Goal: Task Accomplishment & Management: Use online tool/utility

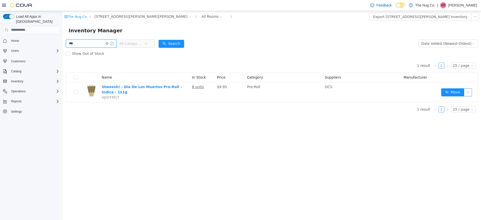
drag, startPoint x: 99, startPoint y: 44, endPoint x: 44, endPoint y: 45, distance: 55.7
click at [63, 45] on html "The Nug Co. / [STREET_ADDRESS][PERSON_NAME] / All Rooms / Export [STREET_ADDRES…" at bounding box center [272, 115] width 419 height 209
type input "****"
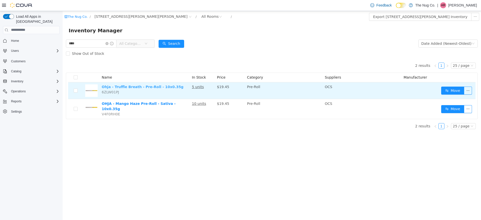
click at [125, 86] on link "Ohja - Truffle Breath - Pre-Roll - 10x0.35g" at bounding box center [143, 87] width 82 height 4
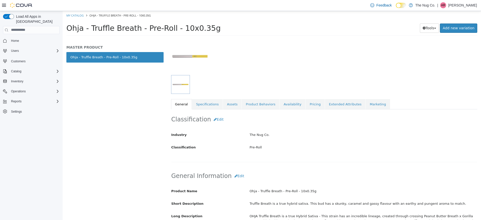
scroll to position [94, 0]
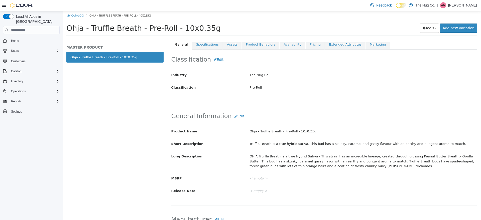
click at [201, 39] on html "Saving Bulk Changes... × My Catalog Ohja - Truffle Breath - Pre-Roll - 10x0.35g…" at bounding box center [272, 25] width 419 height 28
click at [205, 46] on link "Specifications" at bounding box center [207, 44] width 31 height 11
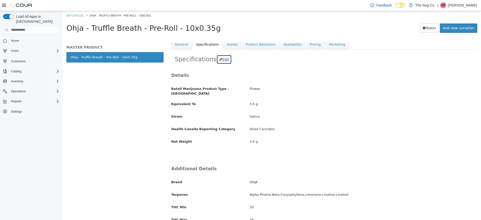
click at [220, 59] on button "Edit" at bounding box center [224, 59] width 15 height 9
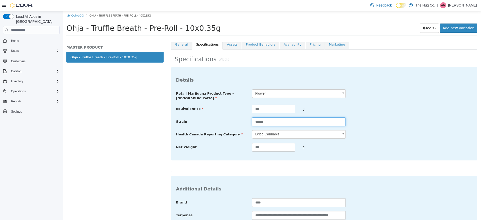
drag, startPoint x: 275, startPoint y: 120, endPoint x: 218, endPoint y: 114, distance: 56.7
click at [221, 118] on div "Strain ******" at bounding box center [324, 121] width 304 height 9
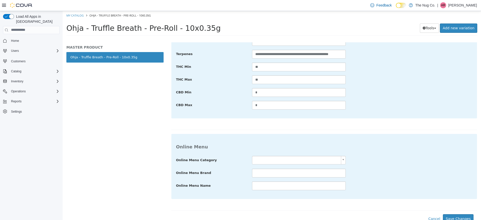
scroll to position [257, 0]
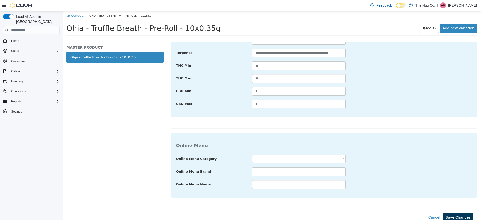
type input "******"
click at [461, 214] on button "Save Changes" at bounding box center [458, 217] width 31 height 9
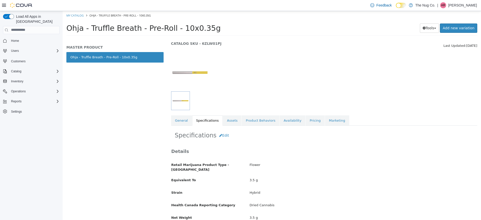
scroll to position [12, 0]
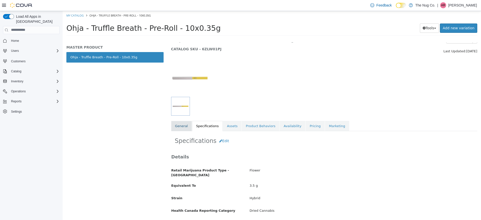
click at [177, 125] on link "General" at bounding box center [181, 126] width 21 height 11
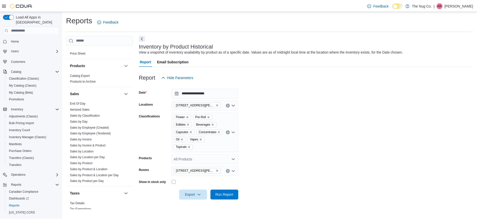
scroll to position [313, 0]
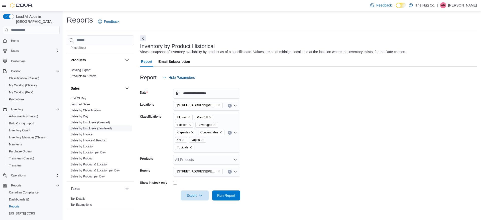
click at [104, 130] on link "Sales by Employee (Tendered)" at bounding box center [91, 129] width 41 height 4
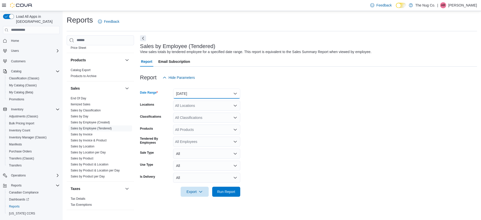
click at [192, 94] on button "Yesterday" at bounding box center [206, 94] width 67 height 10
click at [261, 107] on form "Date Range Yesterday Locations All Locations Classifications All Classification…" at bounding box center [308, 140] width 337 height 114
click at [233, 196] on span "Run Report" at bounding box center [226, 192] width 22 height 10
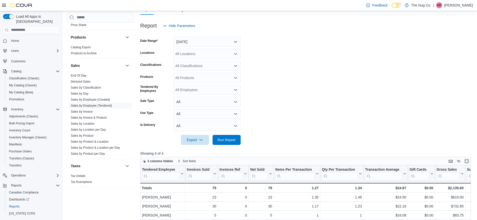
scroll to position [63, 0]
